Goal: Task Accomplishment & Management: Manage account settings

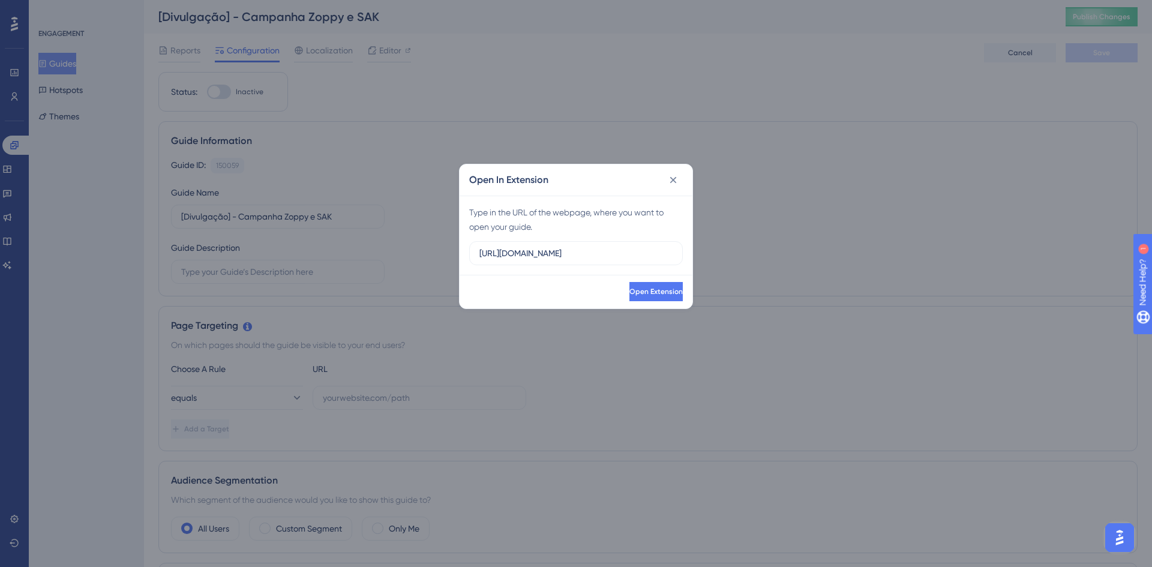
click at [670, 176] on icon at bounding box center [673, 180] width 12 height 12
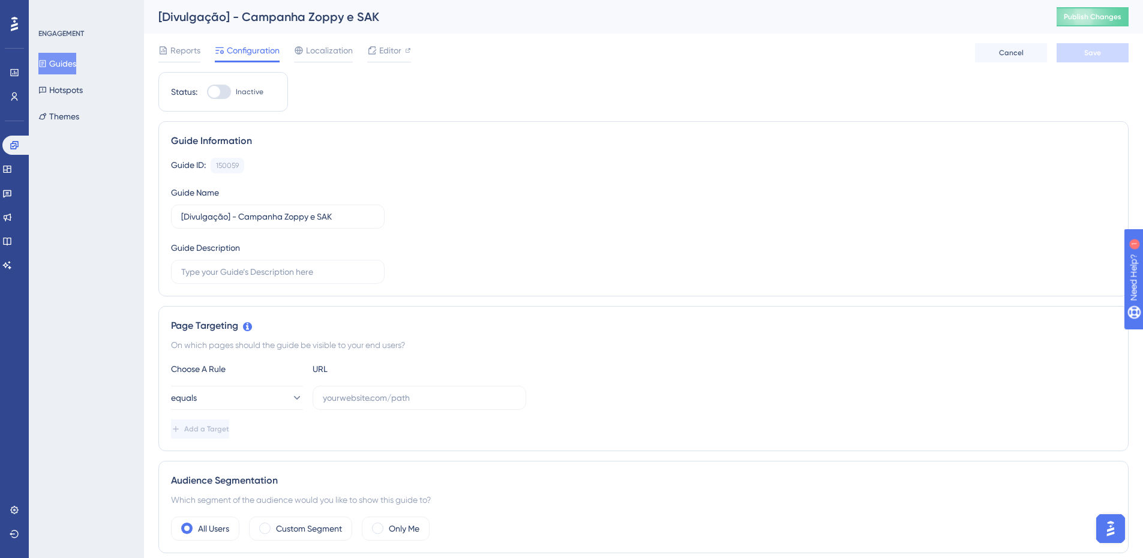
click at [54, 64] on button "Guides" at bounding box center [57, 64] width 38 height 22
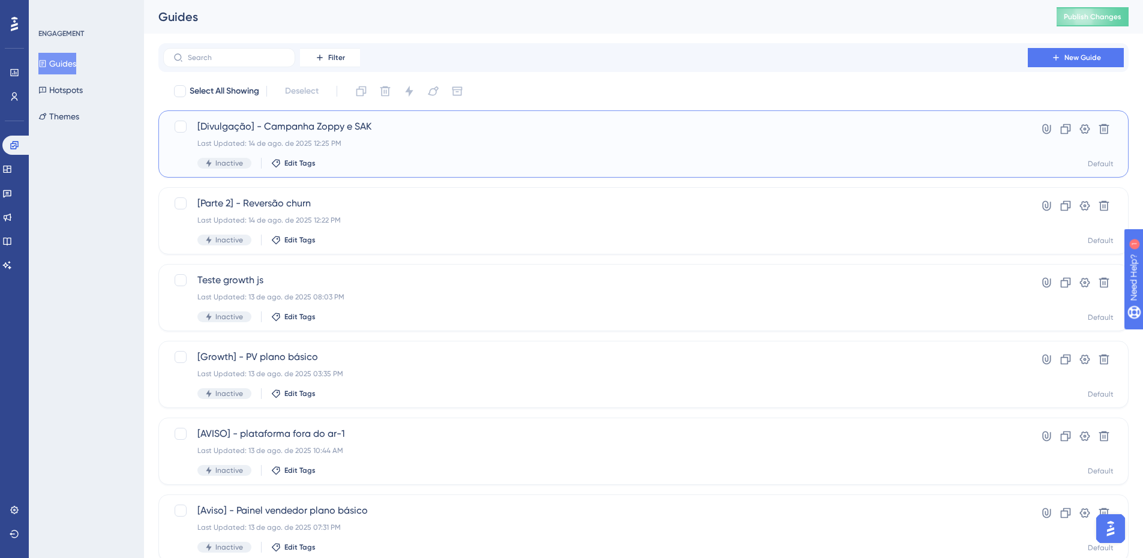
click at [370, 116] on div "[Divulgação] - Campanha Zoppy e SAK Last Updated: 14 de ago. de 2025 12:25 PM I…" at bounding box center [643, 143] width 970 height 67
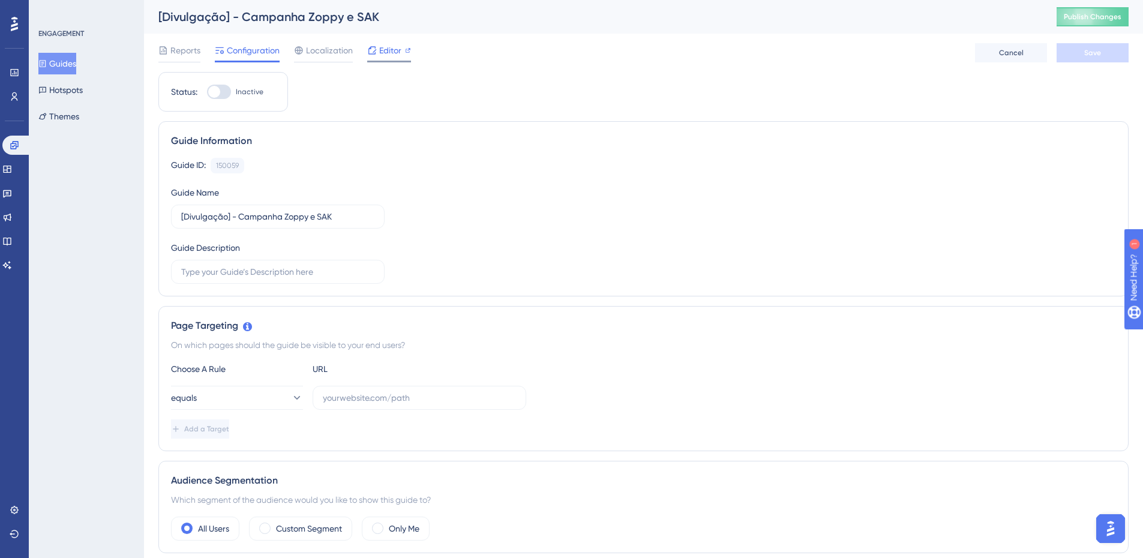
click at [372, 53] on icon at bounding box center [372, 51] width 10 height 10
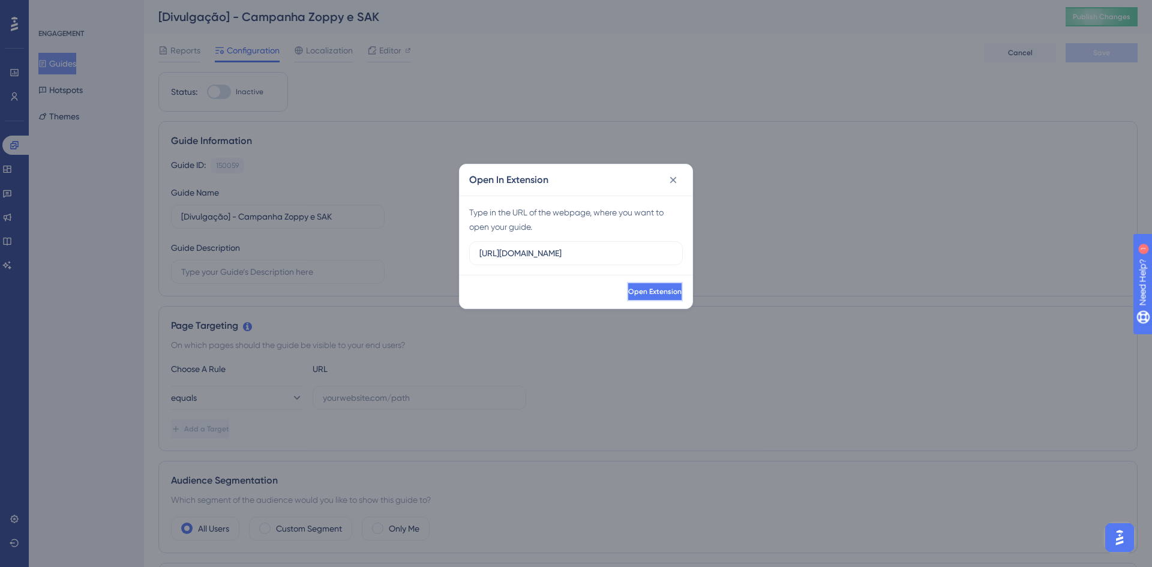
click at [650, 293] on span "Open Extension" at bounding box center [654, 292] width 53 height 10
click at [675, 178] on icon at bounding box center [673, 180] width 12 height 12
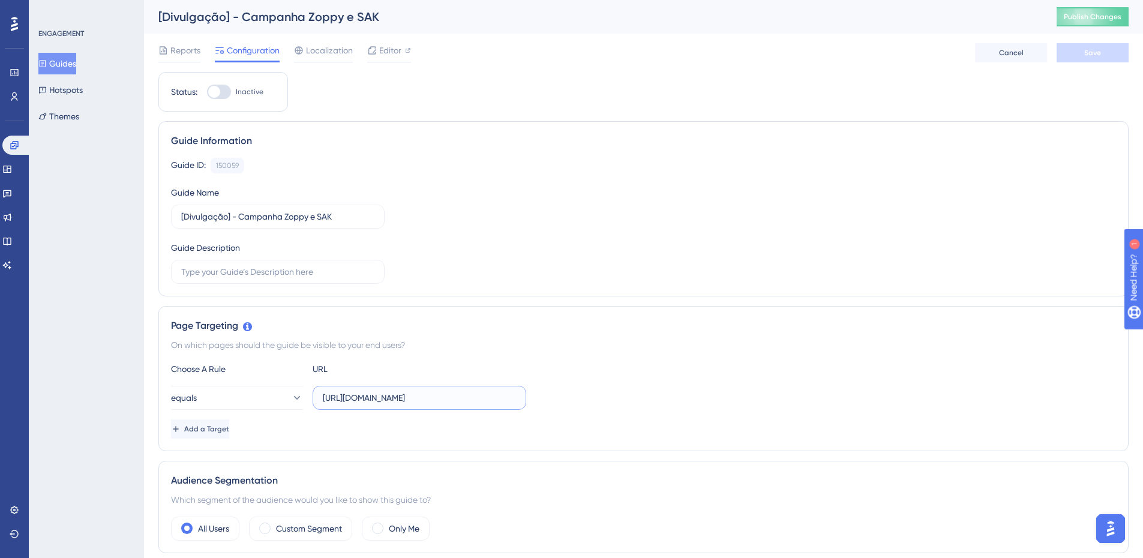
drag, startPoint x: 449, startPoint y: 397, endPoint x: 428, endPoint y: 396, distance: 21.0
click at [428, 396] on input "https://app.zoppy.com.br/login" at bounding box center [419, 397] width 193 height 13
type input "https://app.zoppy.com.br/dashboard"
click at [242, 395] on button "equals" at bounding box center [237, 398] width 132 height 24
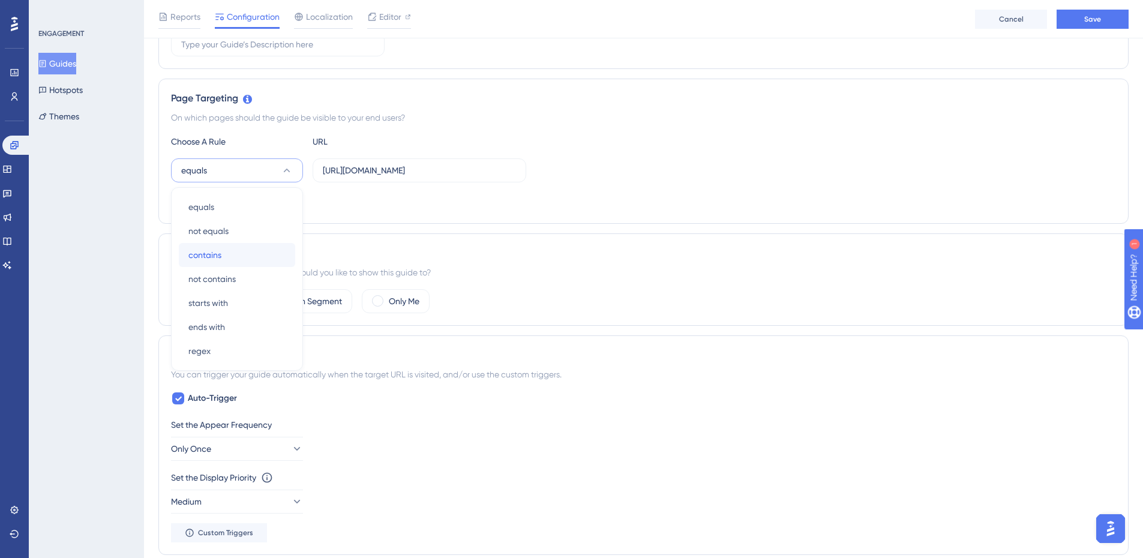
click at [214, 258] on span "contains" at bounding box center [204, 255] width 33 height 14
click at [656, 200] on div "Add a Target" at bounding box center [643, 201] width 945 height 19
click at [1095, 10] on button "Save" at bounding box center [1093, 19] width 72 height 19
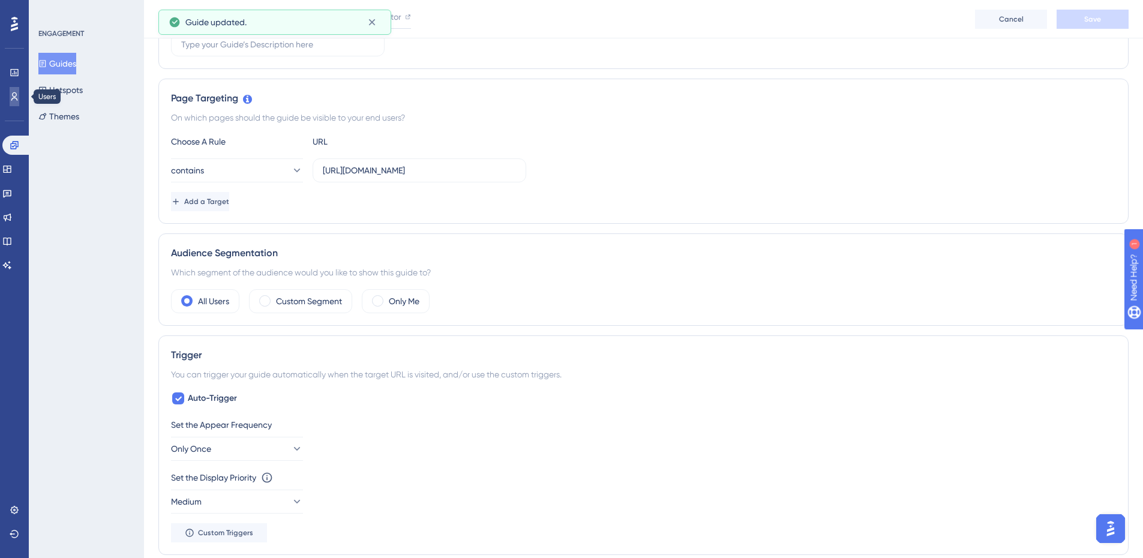
click at [14, 95] on icon at bounding box center [15, 97] width 10 height 10
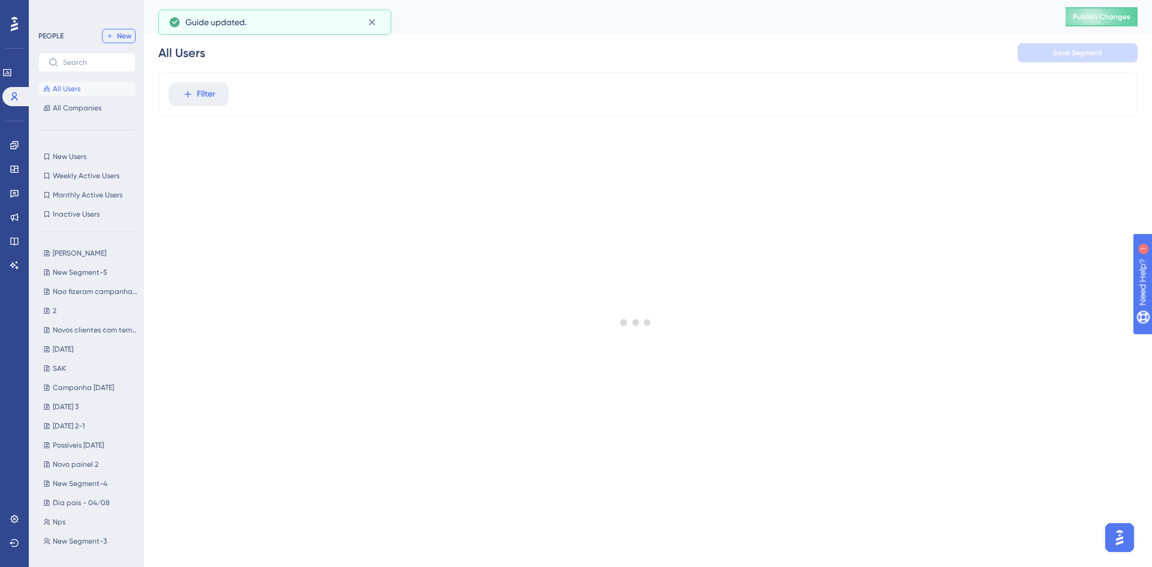
click at [124, 40] on span "New" at bounding box center [124, 36] width 14 height 10
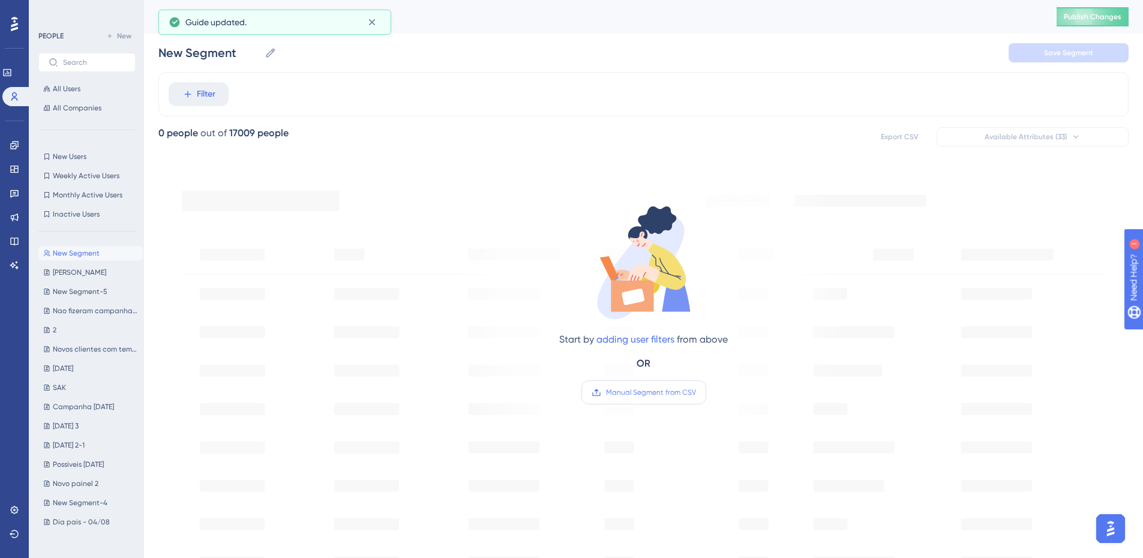
click at [625, 386] on label "Manual Segment from CSV" at bounding box center [643, 392] width 125 height 24
click at [696, 392] on input "Manual Segment from CSV" at bounding box center [696, 392] width 0 height 0
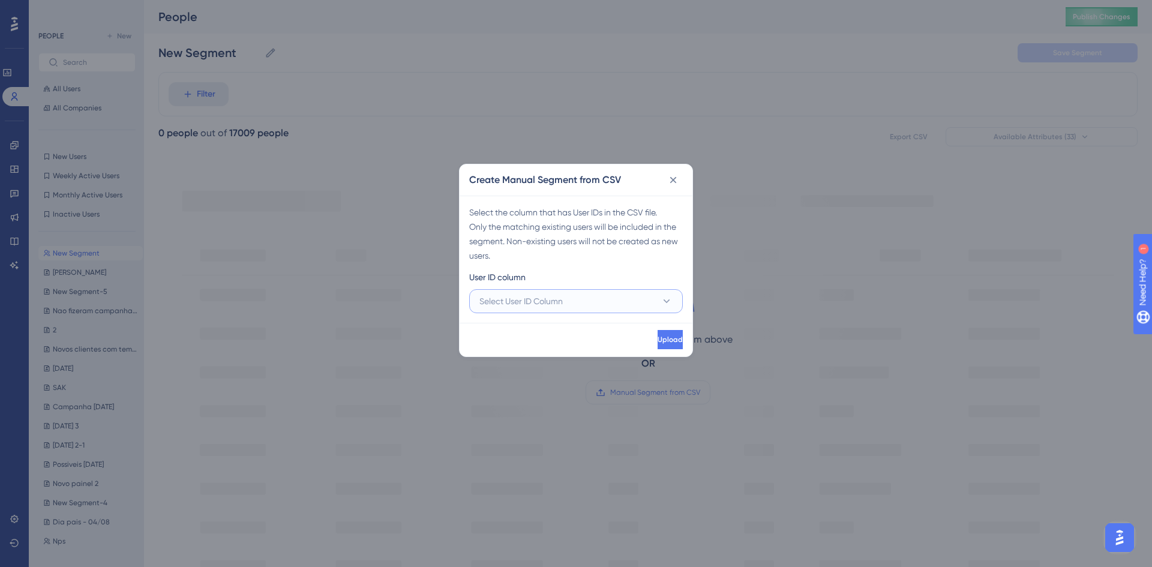
drag, startPoint x: 578, startPoint y: 304, endPoint x: 561, endPoint y: 308, distance: 17.9
click at [578, 304] on button "Select User ID Column" at bounding box center [576, 301] width 214 height 24
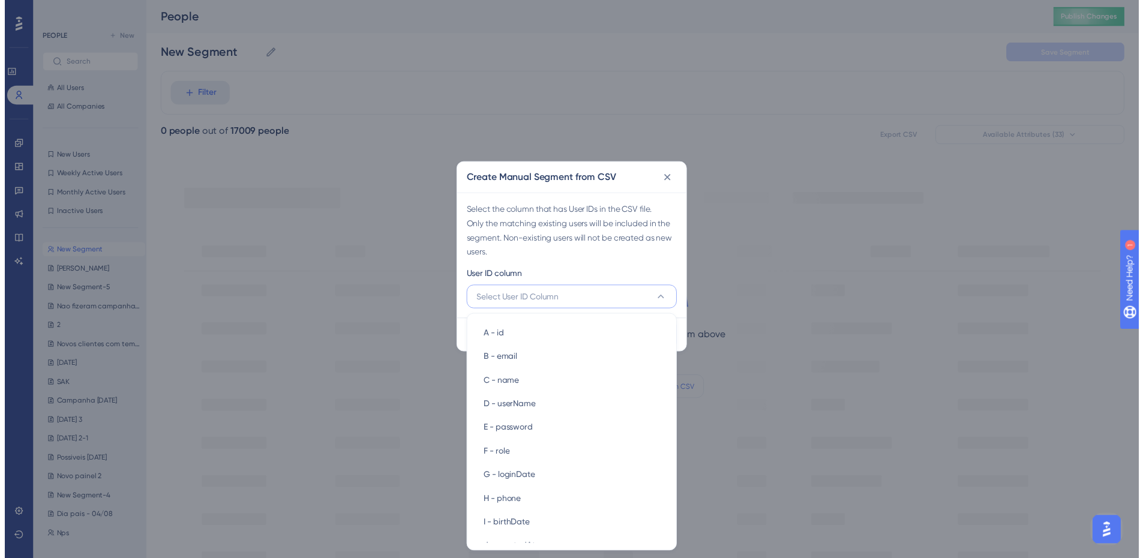
scroll to position [1, 0]
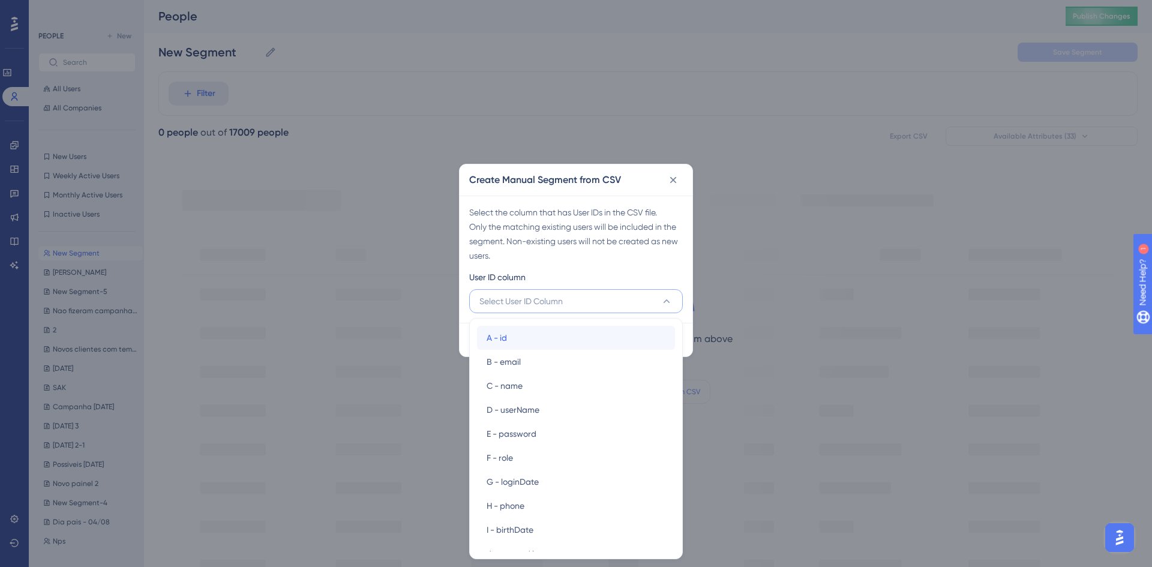
click at [520, 328] on div "A - id A - id" at bounding box center [576, 338] width 179 height 24
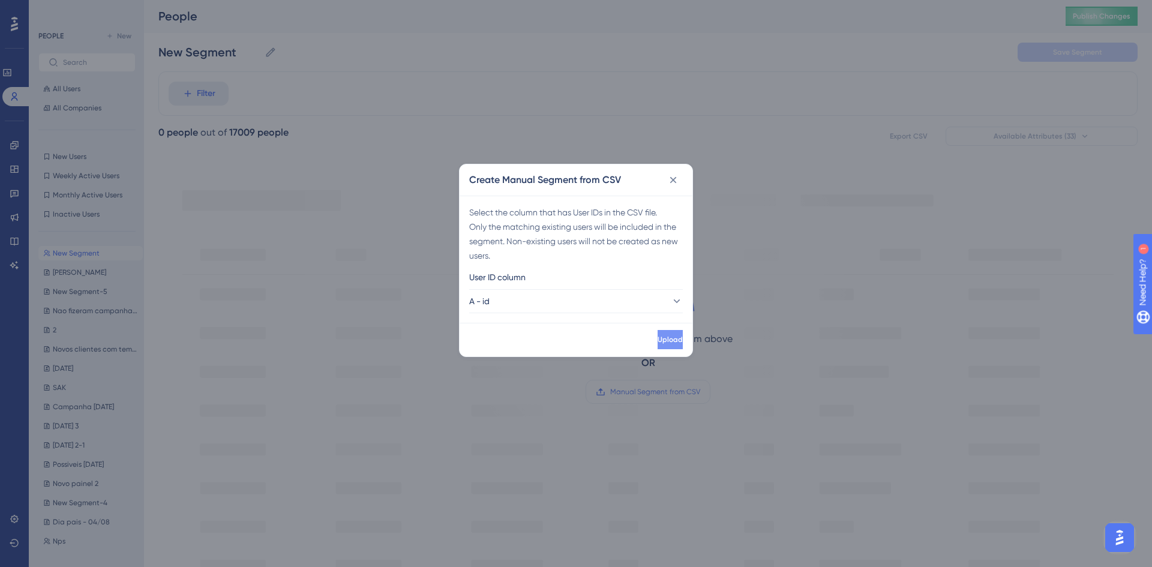
click at [658, 342] on span "Upload" at bounding box center [670, 340] width 25 height 10
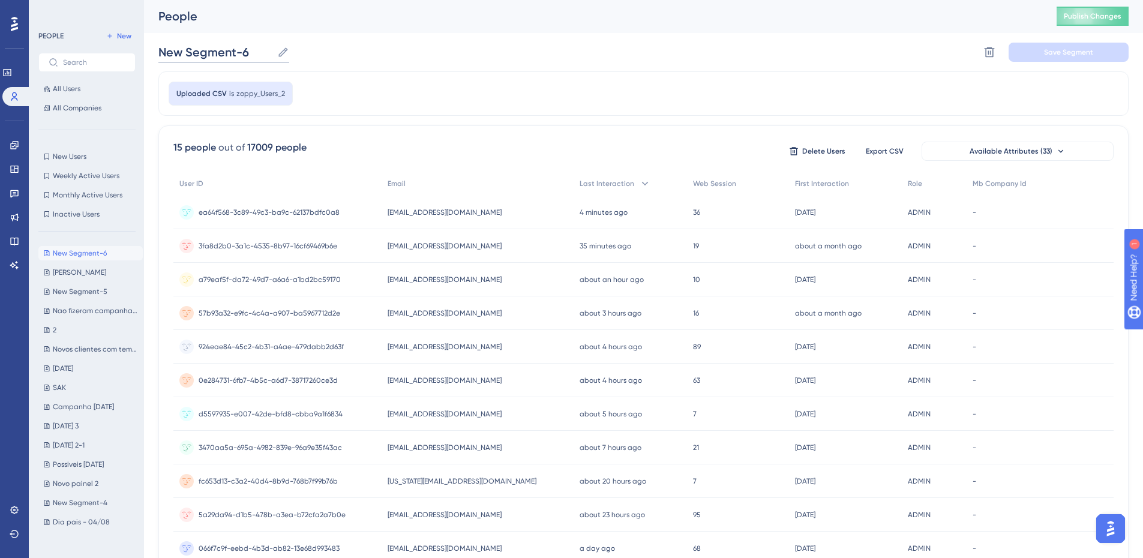
click at [239, 44] on input "New Segment-6" at bounding box center [215, 52] width 114 height 17
click at [1069, 58] on button "Save Segment" at bounding box center [1069, 52] width 120 height 19
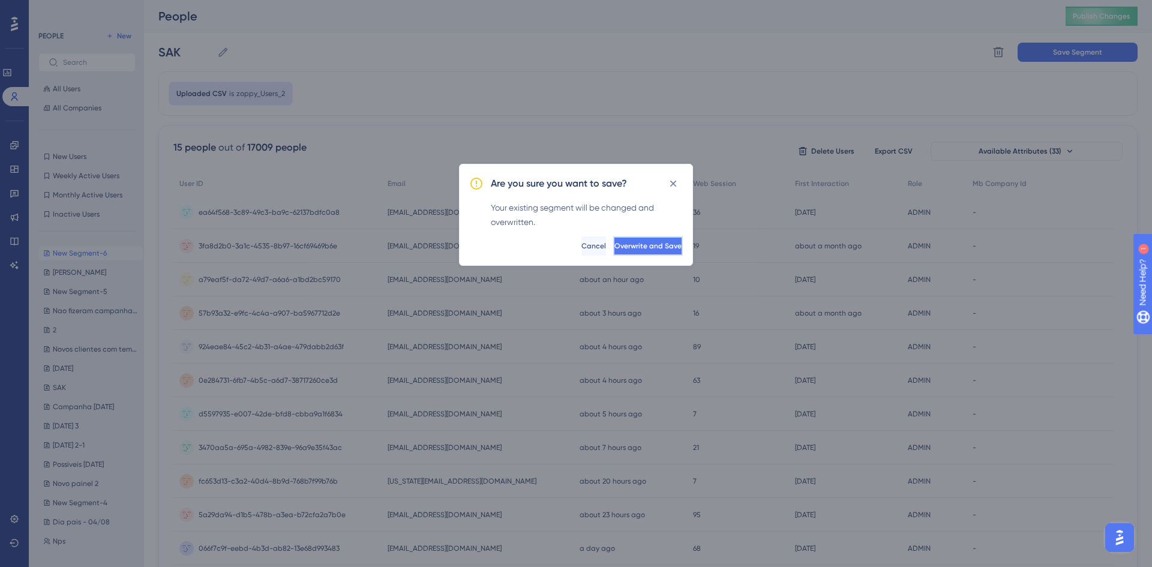
click at [659, 241] on span "Overwrite and Save" at bounding box center [647, 246] width 67 height 10
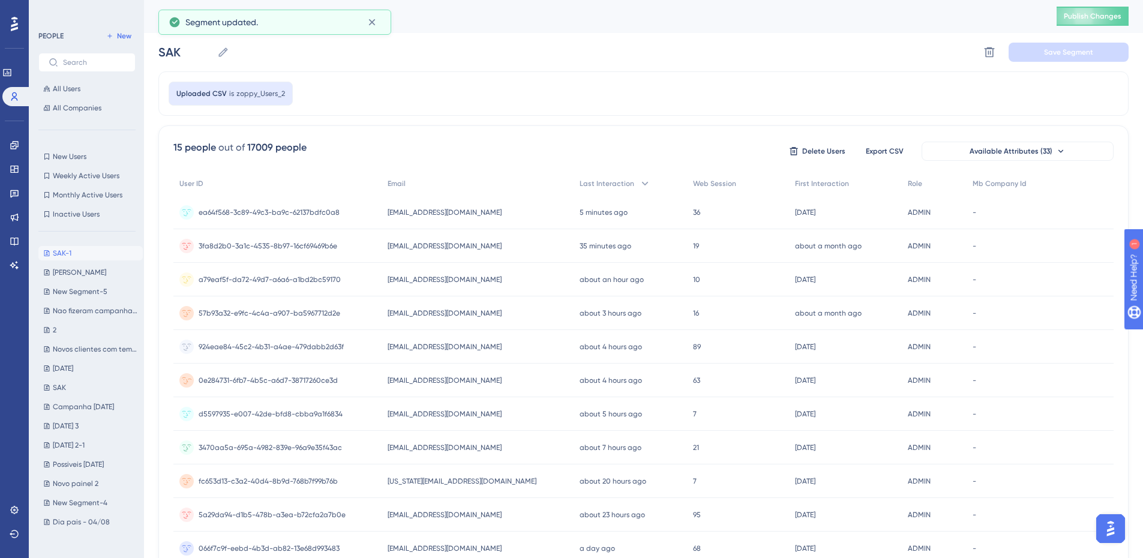
type input "SAK-1"
click at [1101, 17] on span "Publish Changes" at bounding box center [1093, 16] width 58 height 10
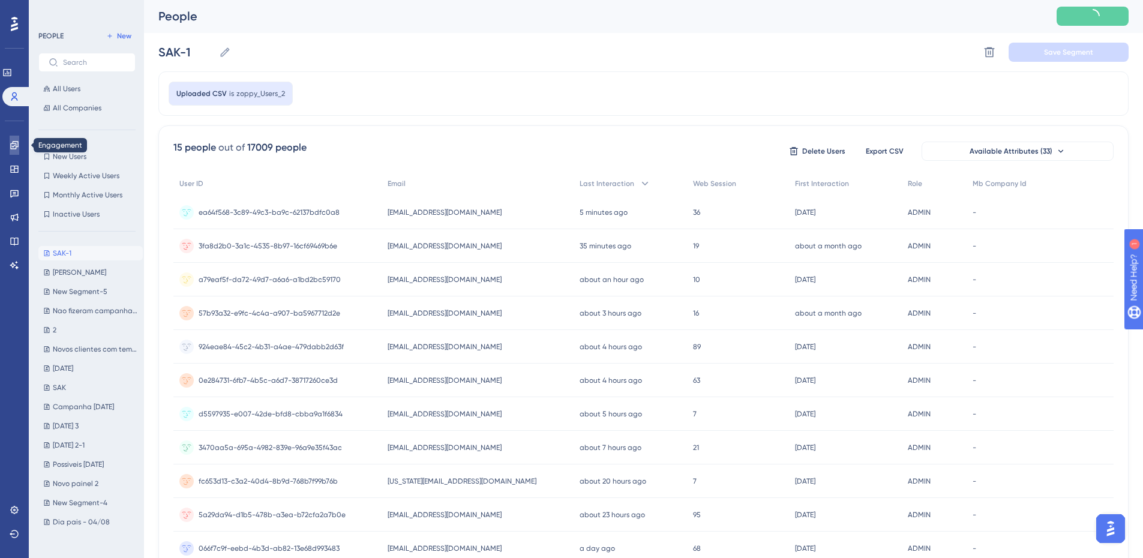
click at [13, 146] on icon at bounding box center [15, 145] width 10 height 10
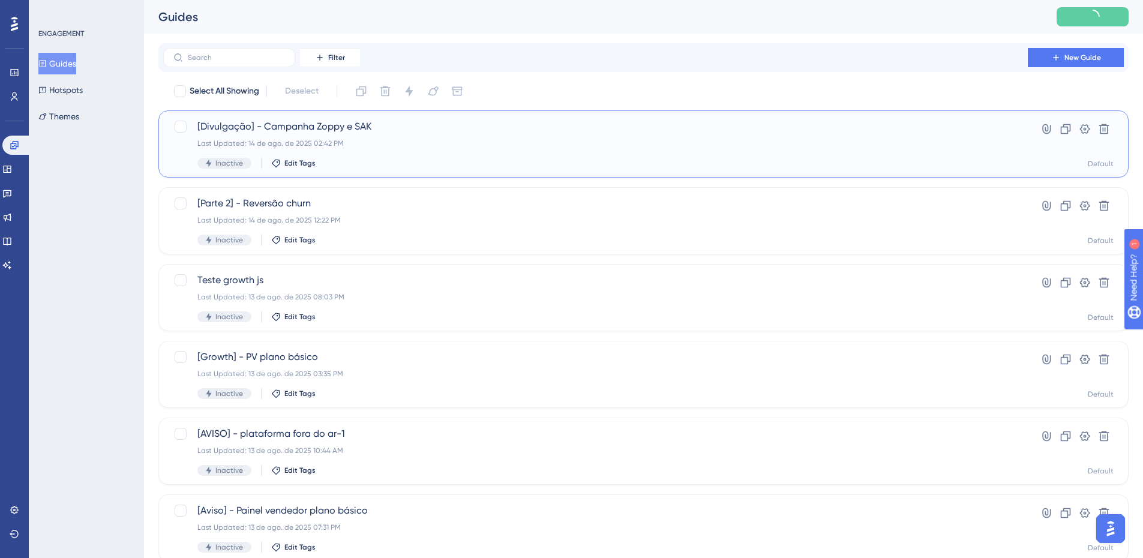
click at [348, 133] on span "[Divulgação] - Campanha Zoppy e SAK" at bounding box center [595, 126] width 796 height 14
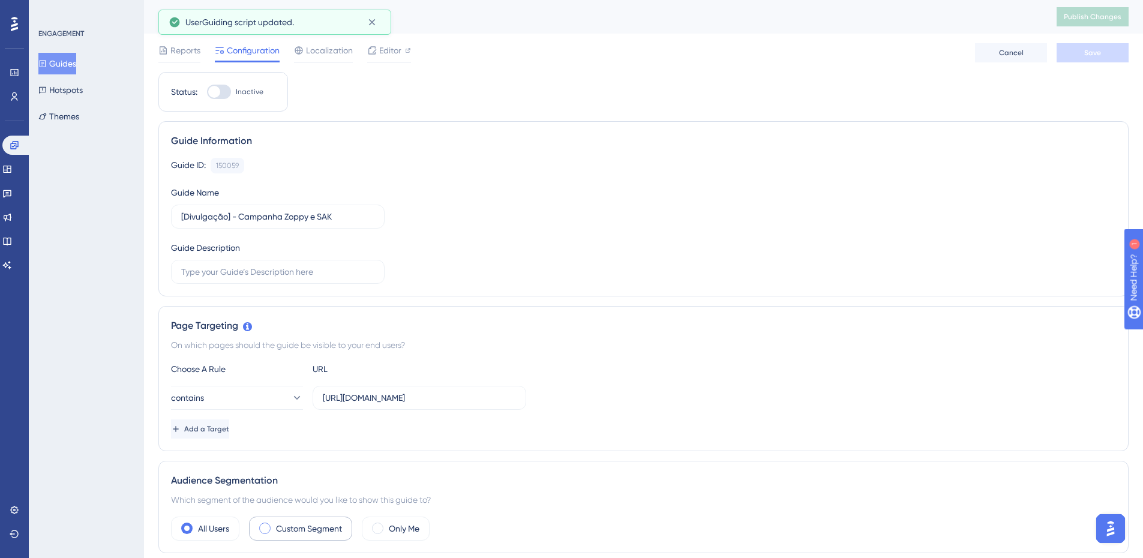
click at [307, 529] on label "Custom Segment" at bounding box center [309, 528] width 66 height 14
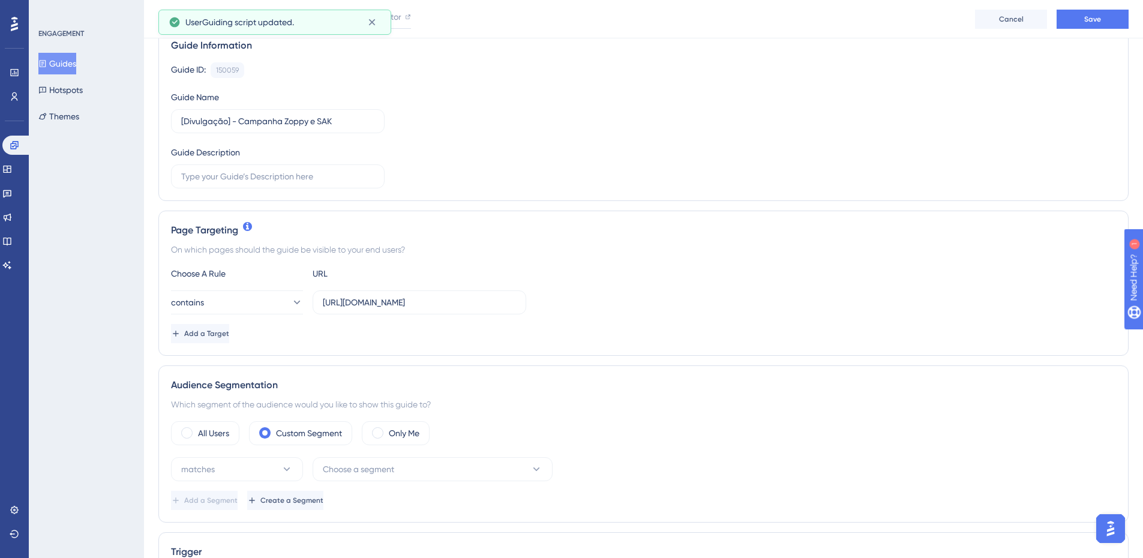
scroll to position [240, 0]
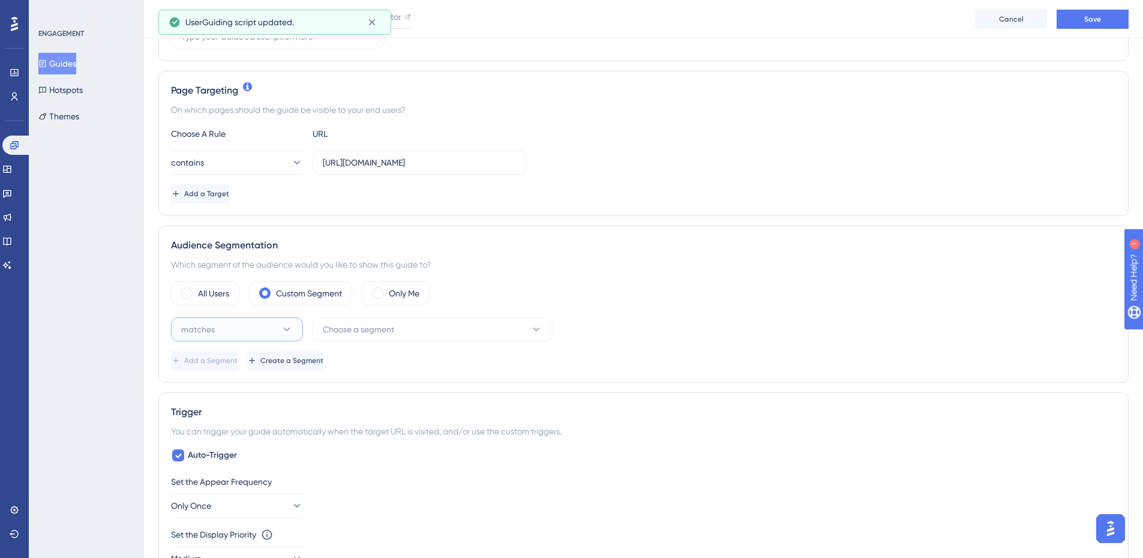
click at [213, 331] on span "matches" at bounding box center [198, 329] width 34 height 14
click at [236, 358] on div "matches matches" at bounding box center [236, 366] width 97 height 24
click at [353, 335] on span "Choose a segment" at bounding box center [358, 329] width 71 height 14
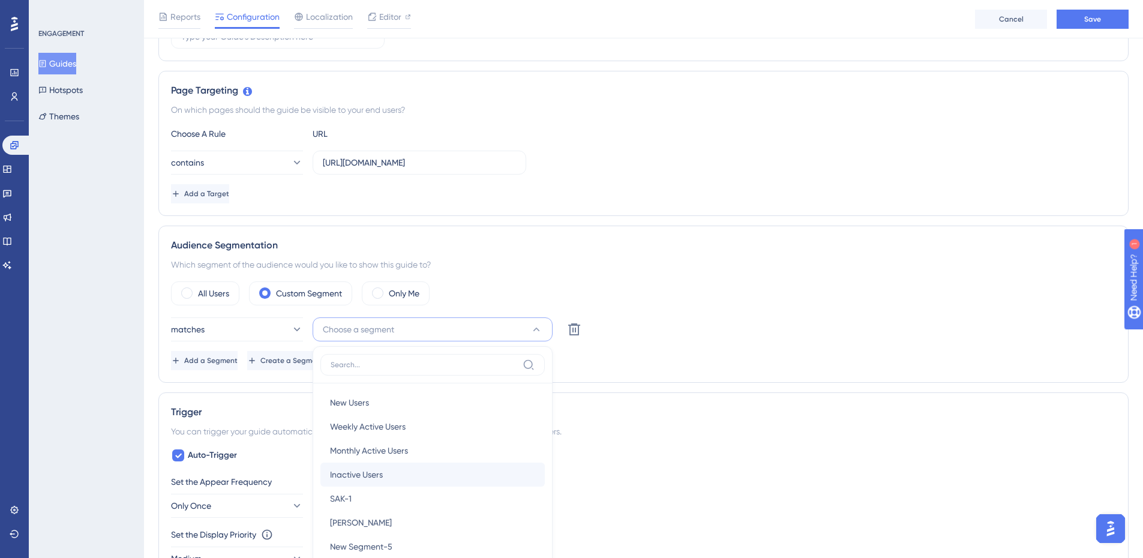
scroll to position [404, 0]
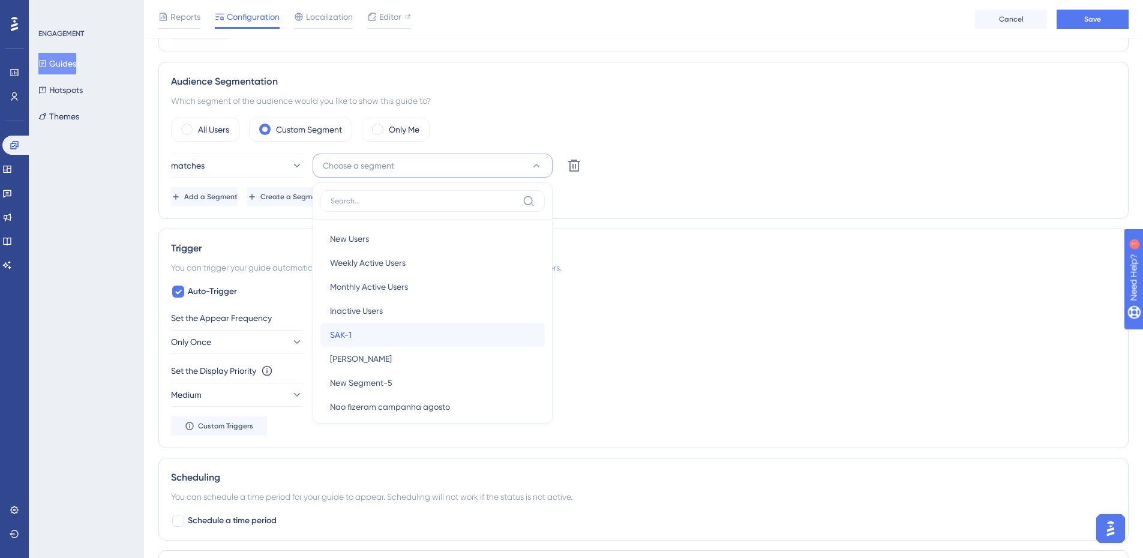
click at [368, 335] on div "SAK-1 SAK-1" at bounding box center [432, 335] width 205 height 24
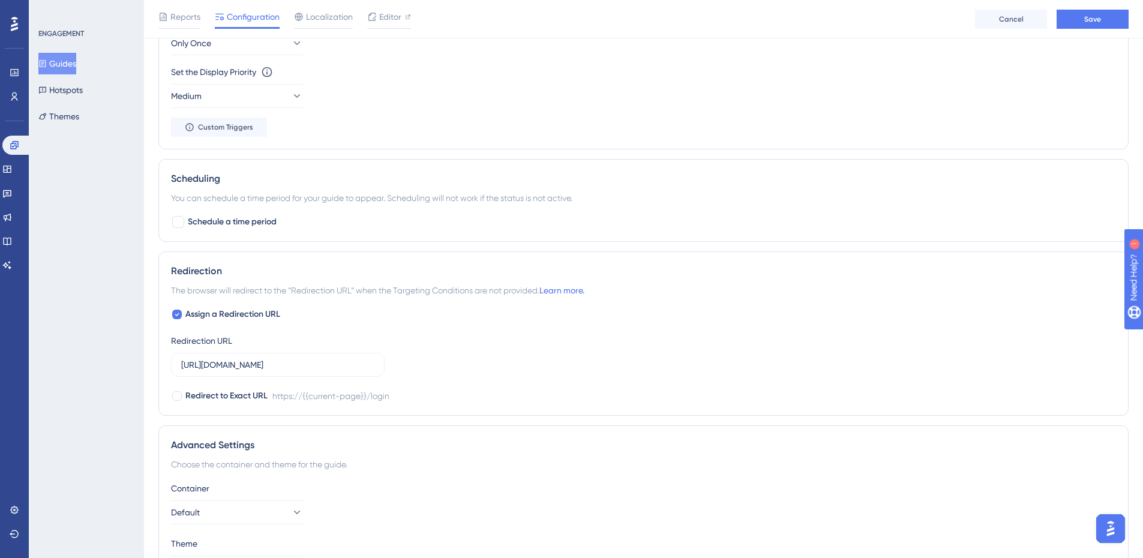
scroll to position [704, 0]
click at [181, 223] on div at bounding box center [178, 221] width 12 height 12
checkbox input "true"
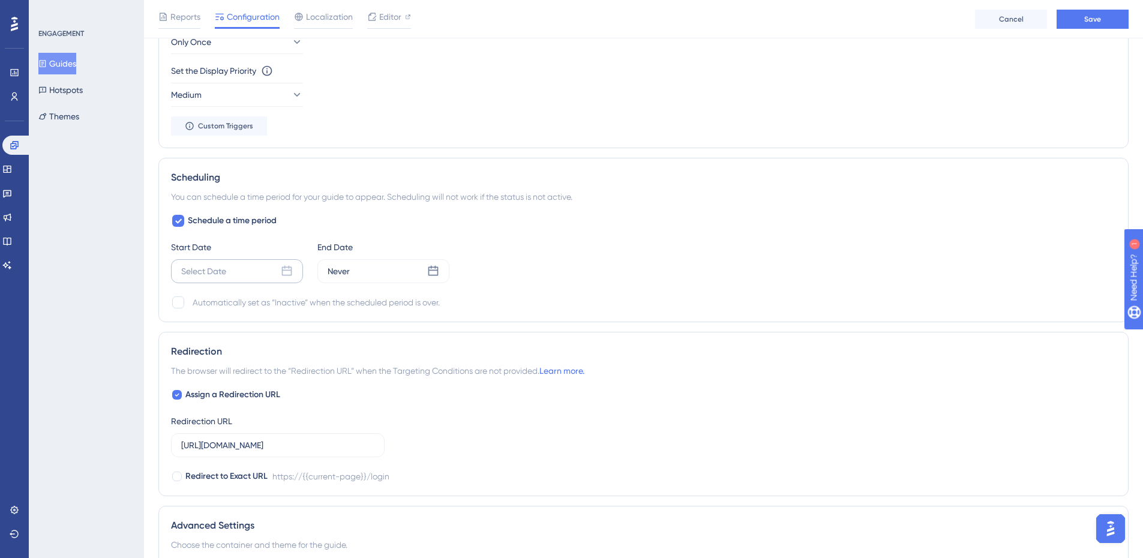
click at [208, 268] on div "Select Date" at bounding box center [203, 271] width 45 height 14
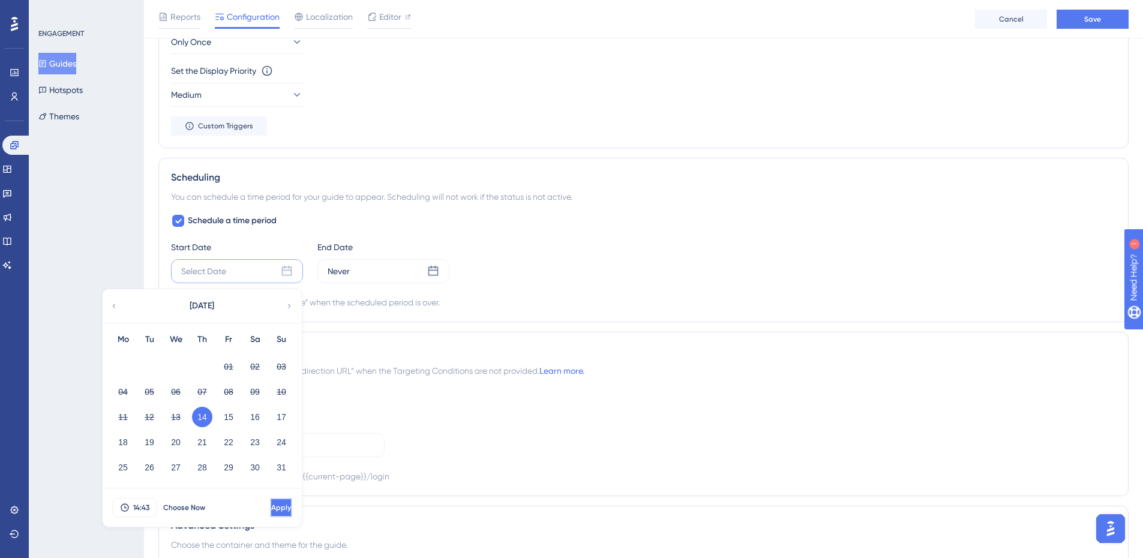
click at [271, 505] on span "Apply" at bounding box center [281, 508] width 20 height 10
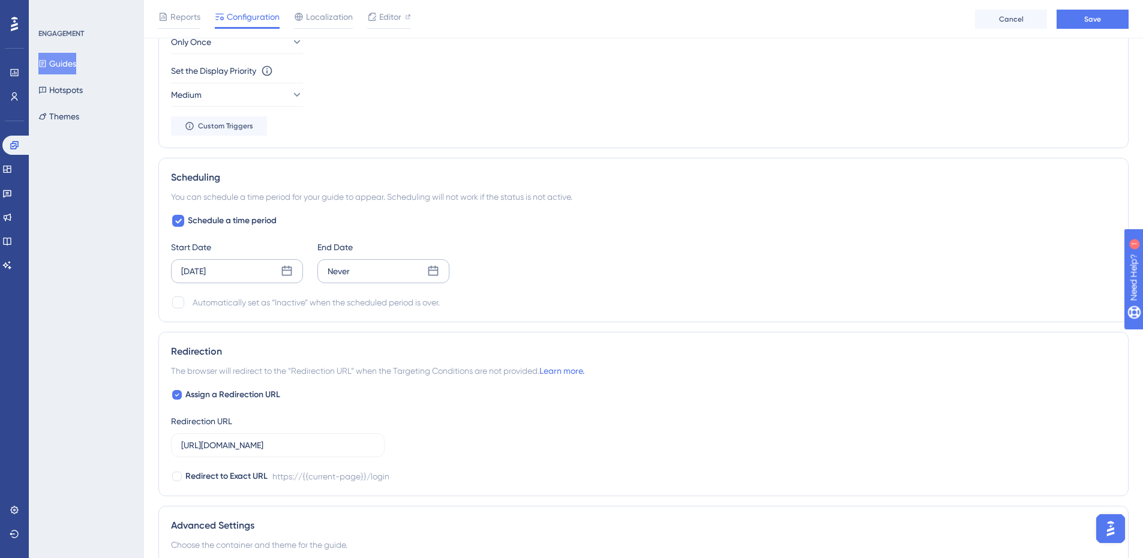
click at [386, 273] on div "Never" at bounding box center [383, 271] width 132 height 24
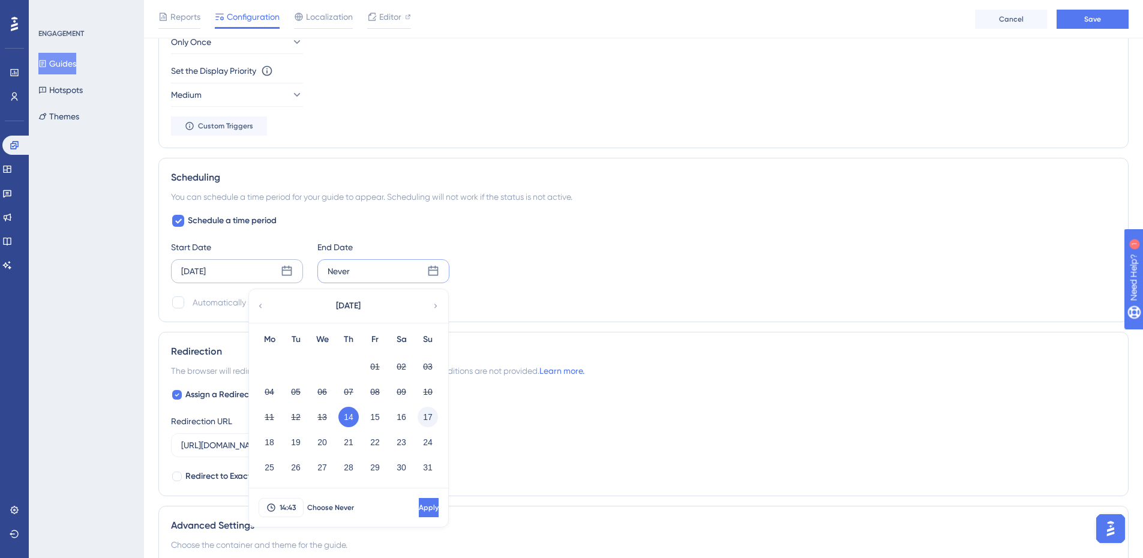
click at [431, 417] on button "17" at bounding box center [428, 417] width 20 height 20
click at [416, 512] on button "Apply" at bounding box center [427, 507] width 22 height 19
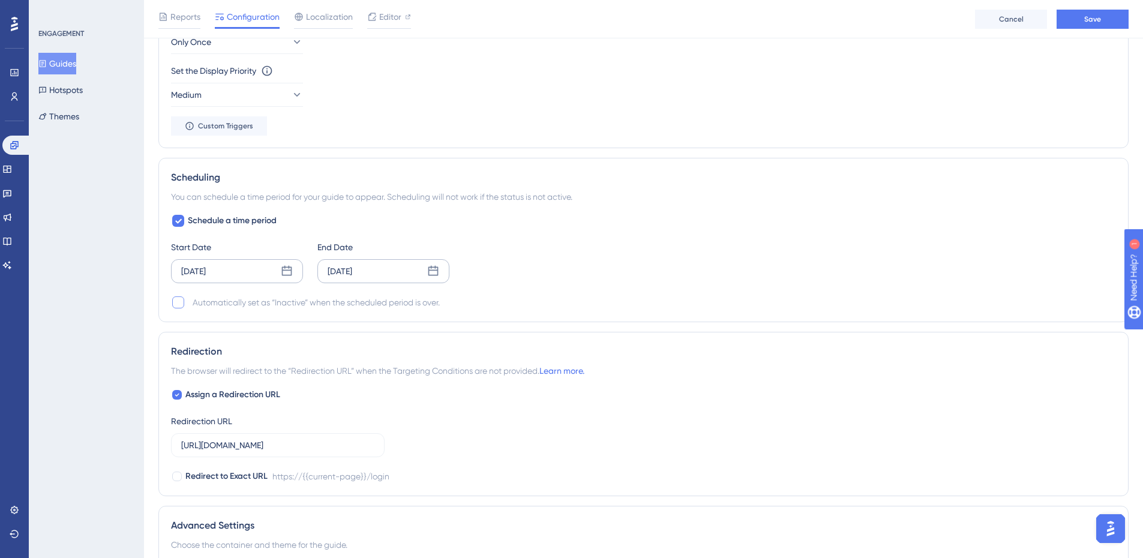
click at [184, 303] on div at bounding box center [178, 302] width 12 height 12
checkbox input "true"
drag, startPoint x: 303, startPoint y: 449, endPoint x: 283, endPoint y: 448, distance: 19.8
click at [283, 448] on input "https://app.zoppy.com.br/login" at bounding box center [277, 445] width 193 height 13
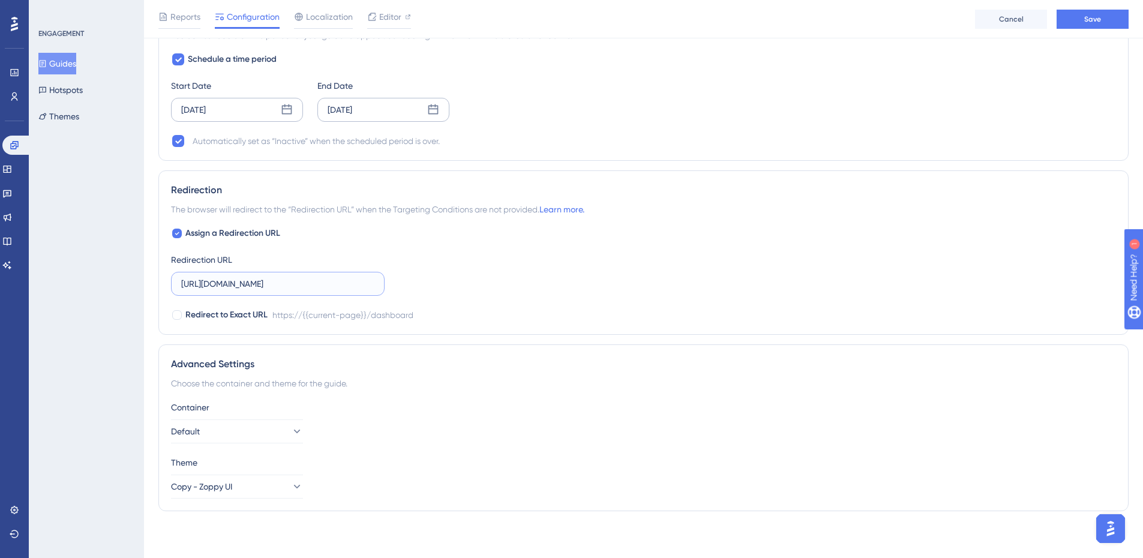
scroll to position [867, 0]
type input "https://app.zoppy.com.br/dashboard"
click at [426, 384] on div "Choose the container and theme for the guide." at bounding box center [643, 382] width 945 height 14
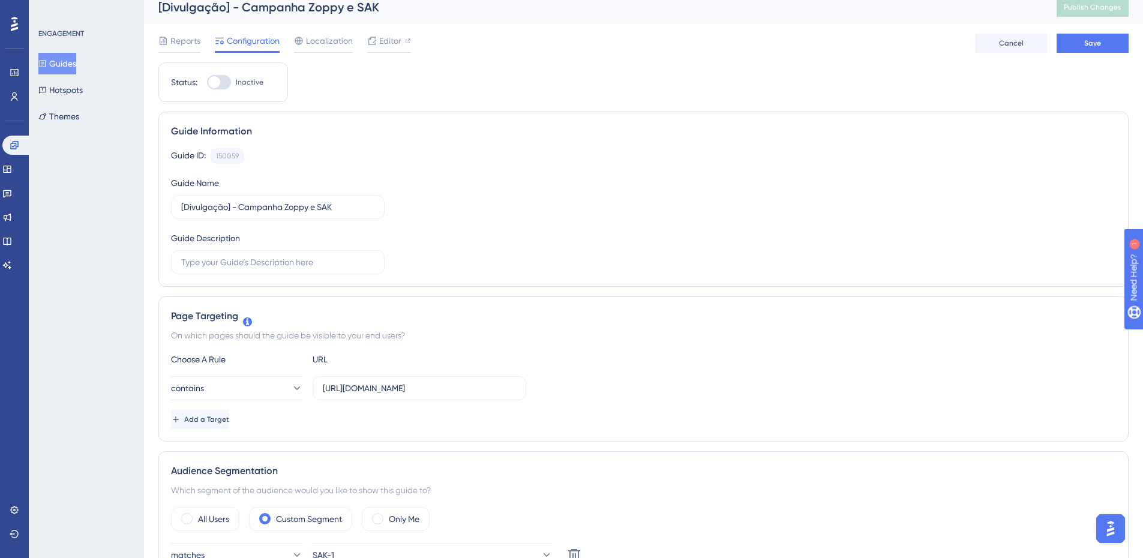
scroll to position [0, 0]
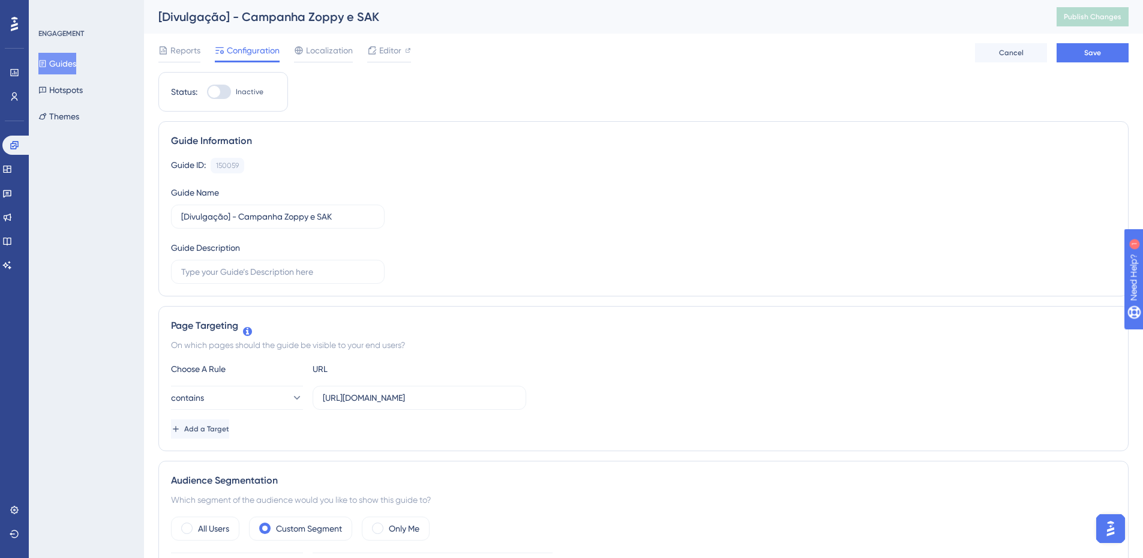
click at [217, 99] on div "Status: Inactive" at bounding box center [223, 92] width 130 height 40
click at [218, 91] on div at bounding box center [214, 92] width 12 height 12
click at [207, 92] on input "Inactive" at bounding box center [206, 92] width 1 height 1
checkbox input "true"
click at [1078, 51] on button "Save" at bounding box center [1093, 52] width 72 height 19
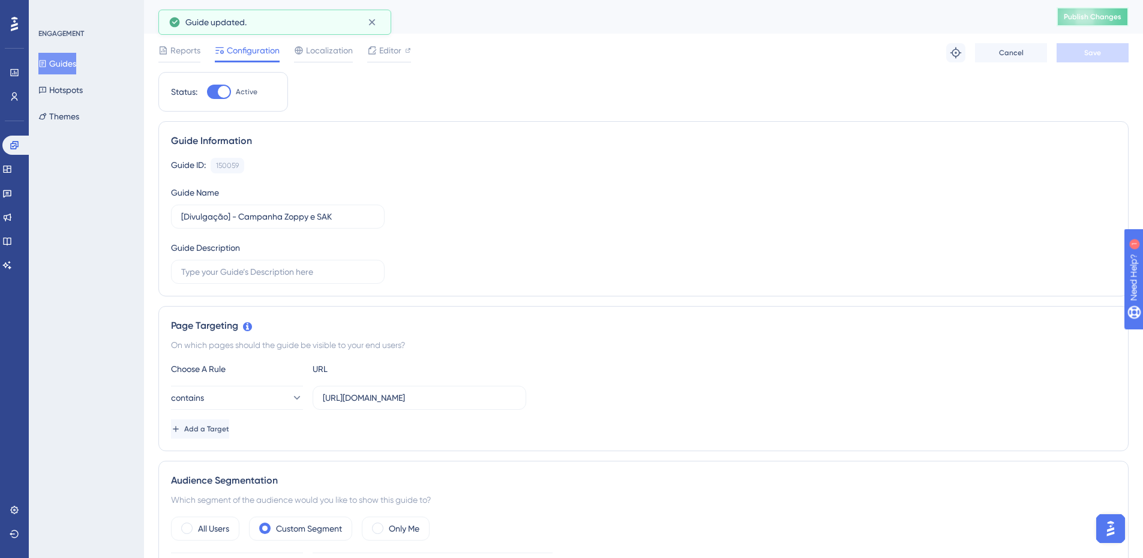
click at [1099, 17] on span "Publish Changes" at bounding box center [1093, 17] width 58 height 10
click at [375, 26] on icon at bounding box center [372, 22] width 12 height 12
click at [76, 64] on button "Guides" at bounding box center [57, 64] width 38 height 22
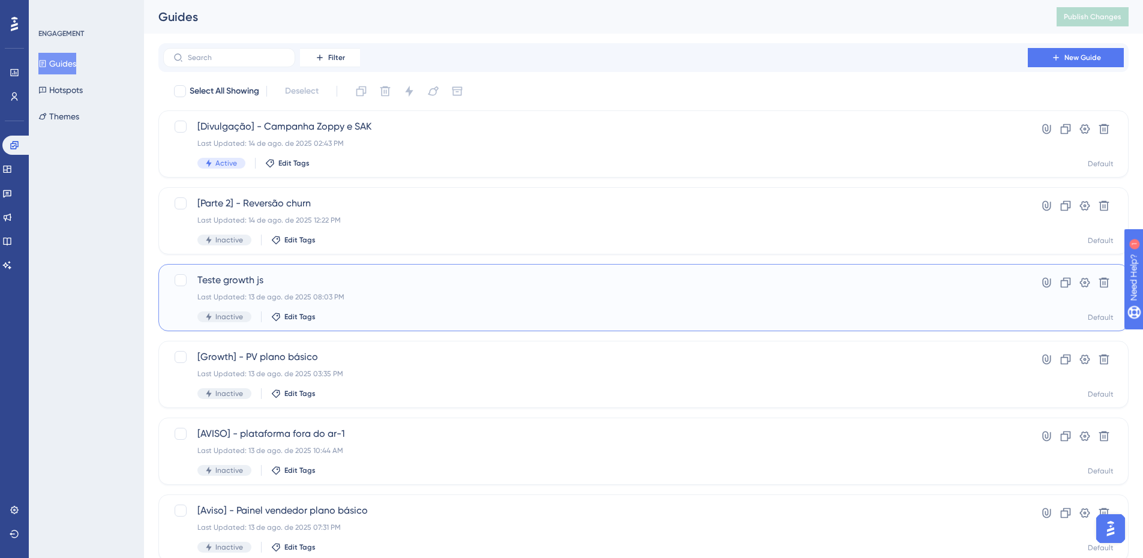
click at [317, 268] on div "Teste growth js Last Updated: 13 de ago. de 2025 08:03 PM Inactive Edit Tags Hy…" at bounding box center [643, 297] width 970 height 67
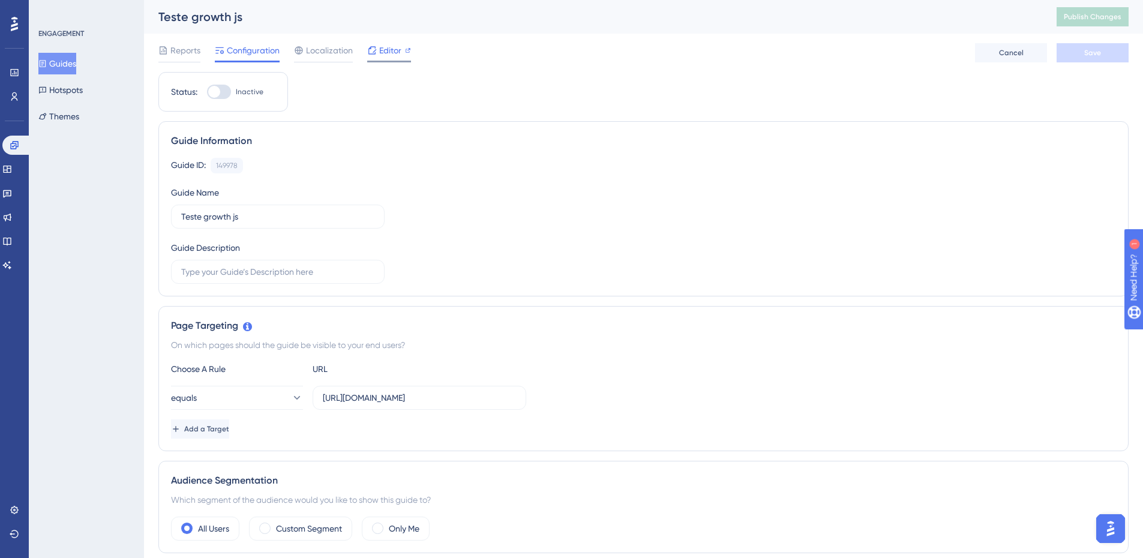
click at [405, 49] on icon at bounding box center [408, 50] width 6 height 6
click at [278, 215] on input "Teste growth js" at bounding box center [277, 216] width 193 height 13
type input "T"
type input "[Growth] - Teste reversão de chur in product"
click at [1103, 53] on button "Save" at bounding box center [1093, 52] width 72 height 19
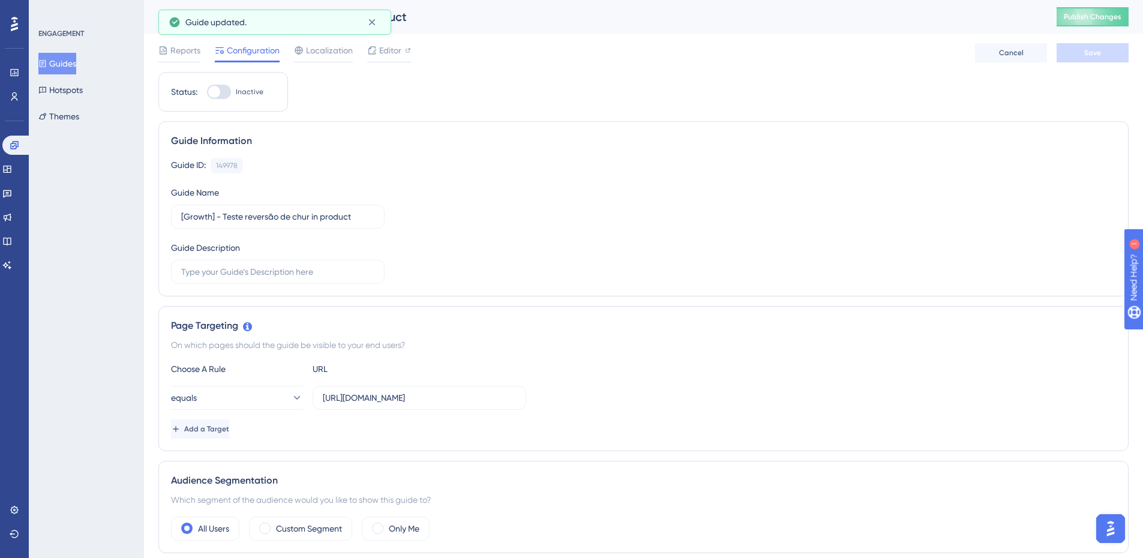
drag, startPoint x: 79, startPoint y: 55, endPoint x: 68, endPoint y: 58, distance: 11.4
click at [73, 57] on div "ENGAGEMENT Guides Hotspots Themes" at bounding box center [86, 78] width 97 height 98
click at [68, 58] on button "Guides" at bounding box center [57, 64] width 38 height 22
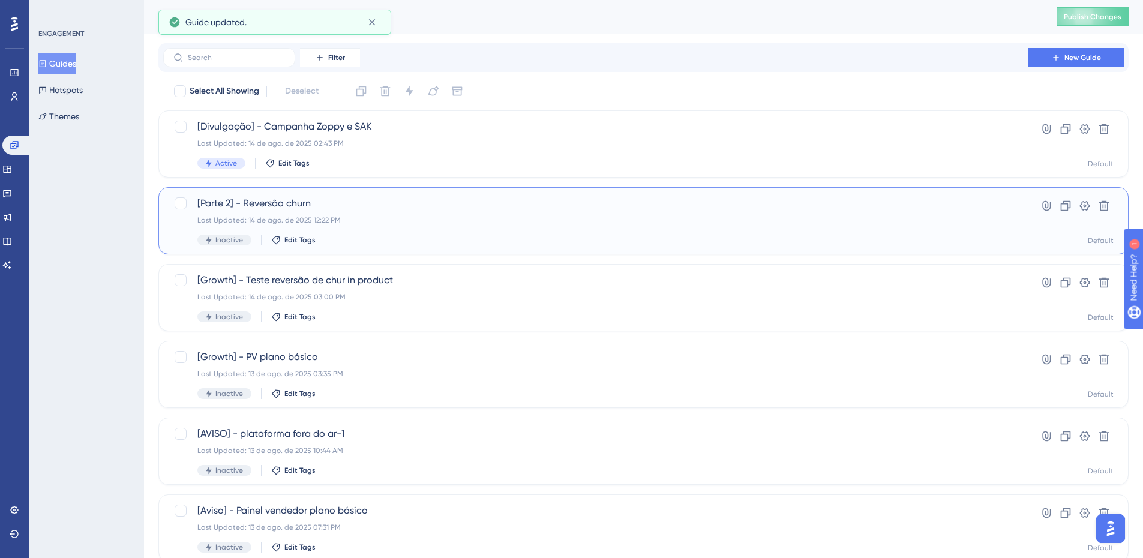
click at [355, 223] on div "Last Updated: 14 de ago. de 2025 12:22 PM" at bounding box center [595, 220] width 796 height 10
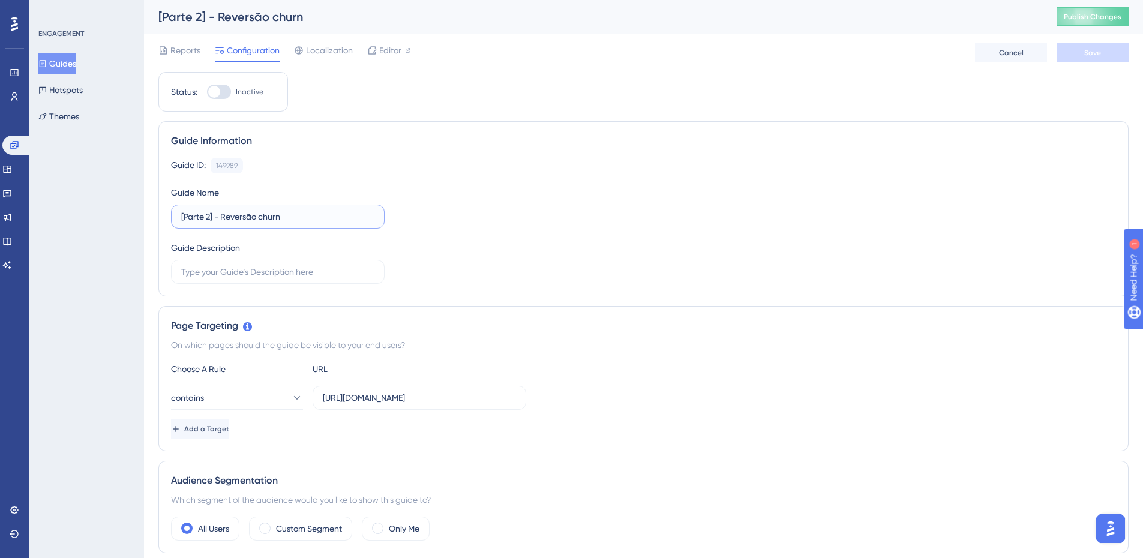
drag, startPoint x: 209, startPoint y: 219, endPoint x: 185, endPoint y: 221, distance: 23.5
click at [185, 221] on input "[Parte 2] - Reversão churn" at bounding box center [277, 216] width 193 height 13
click at [222, 215] on input "[Growth] - Reversão churn" at bounding box center [277, 216] width 193 height 13
type input "[Growth] - Parte 2 Reversão churn"
click at [1077, 57] on button "Save" at bounding box center [1093, 52] width 72 height 19
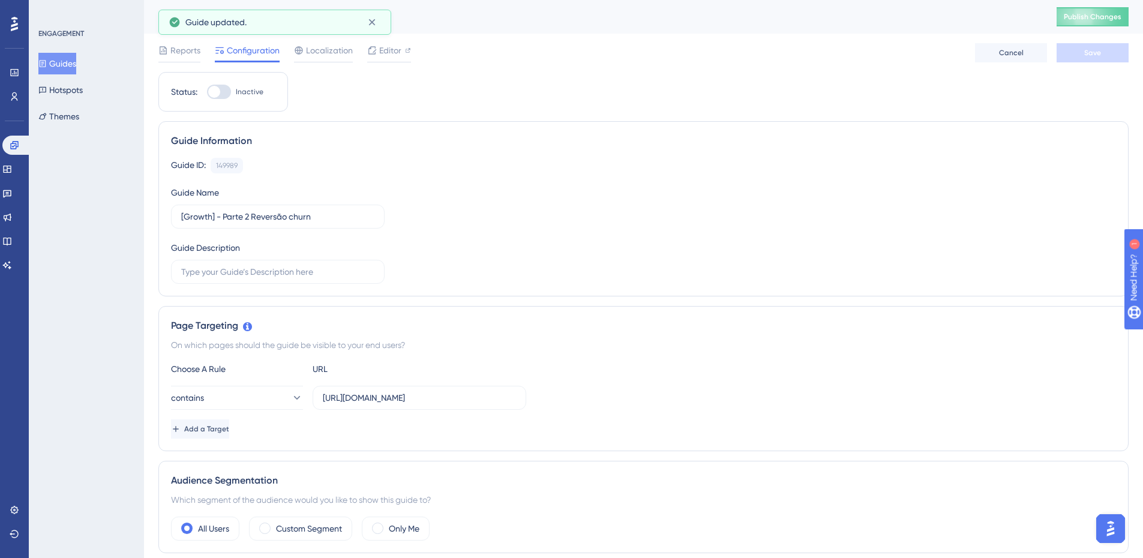
click at [61, 59] on button "Guides" at bounding box center [57, 64] width 38 height 22
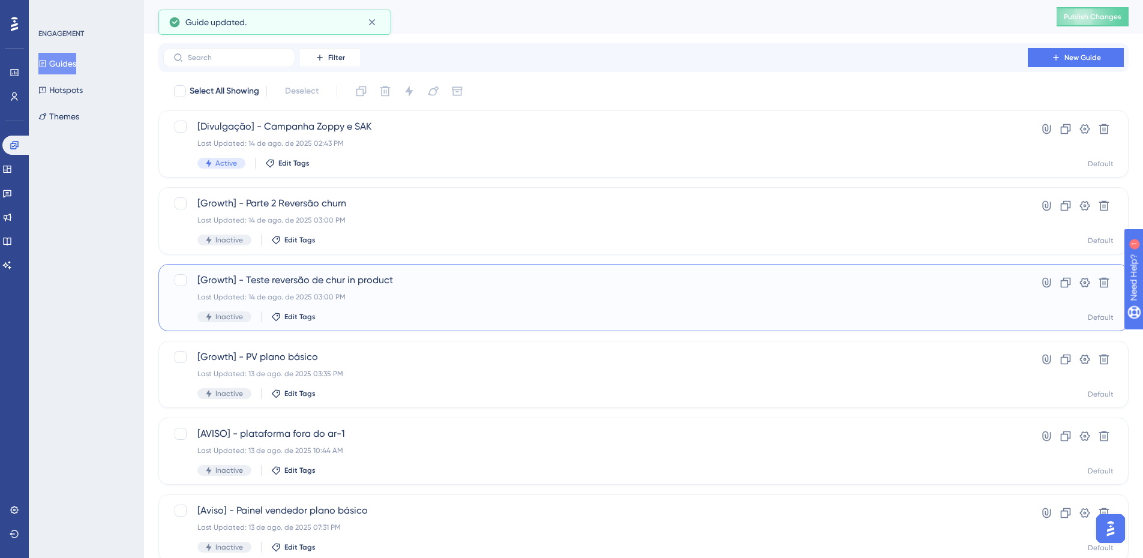
click at [352, 281] on span "[Growth] - Teste reversão de chur in product" at bounding box center [595, 280] width 796 height 14
